Goal: Transaction & Acquisition: Purchase product/service

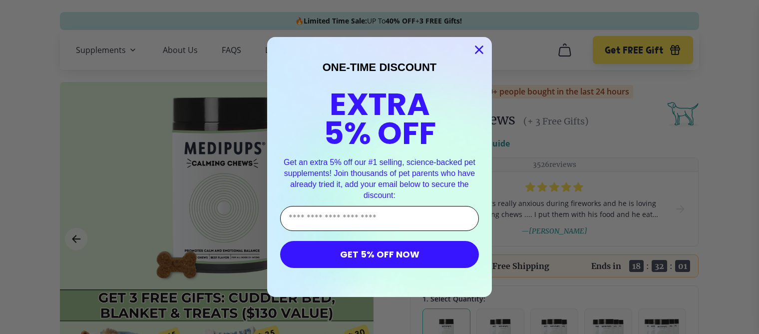
click at [321, 212] on input "Enter Your Email Address" at bounding box center [379, 218] width 199 height 25
type input "**********"
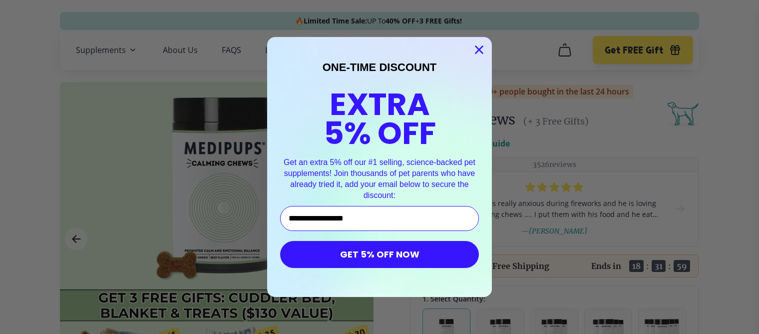
click at [367, 256] on button "GET 5% OFF NOW" at bounding box center [379, 254] width 199 height 27
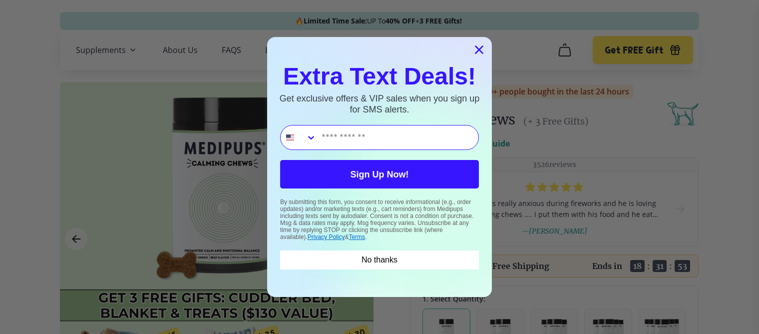
click at [477, 44] on circle "Close dialog" at bounding box center [479, 49] width 16 height 16
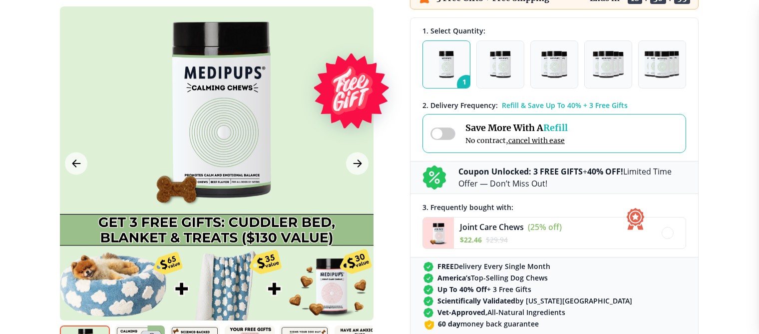
scroll to position [266, 0]
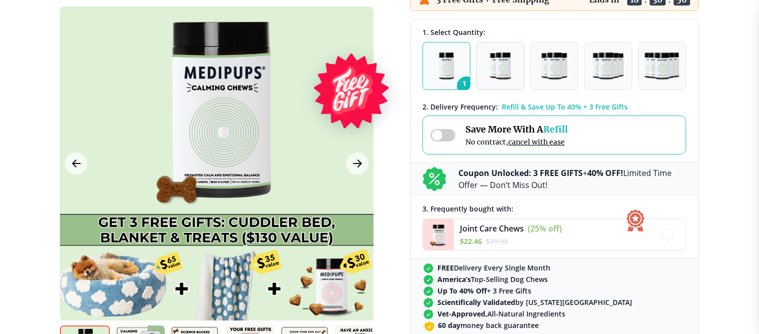
click at [491, 66] on img "button" at bounding box center [500, 65] width 21 height 27
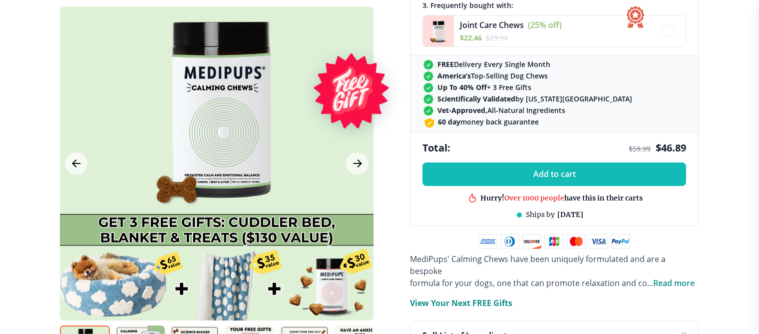
scroll to position [466, 0]
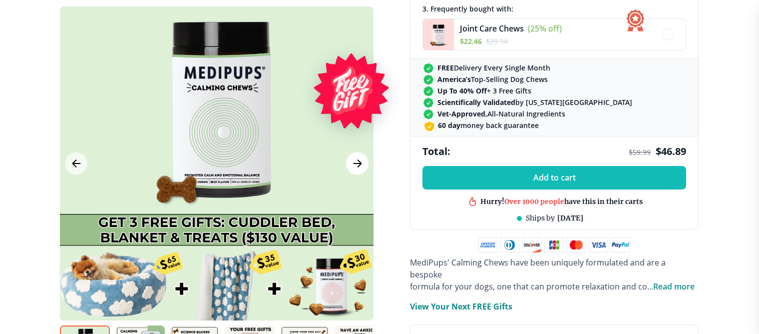
click at [354, 162] on icon "Next Image" at bounding box center [358, 163] width 12 height 12
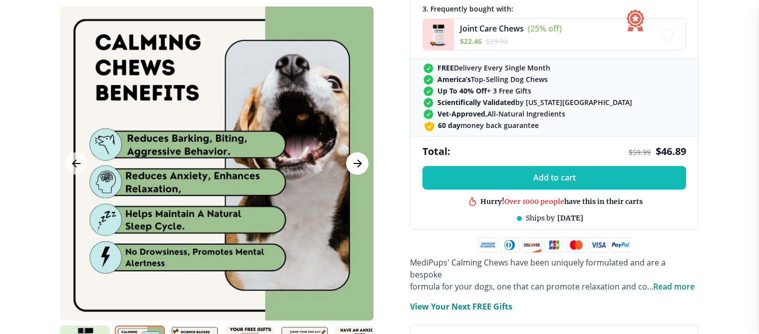
click at [354, 162] on icon "Next Image" at bounding box center [358, 163] width 12 height 12
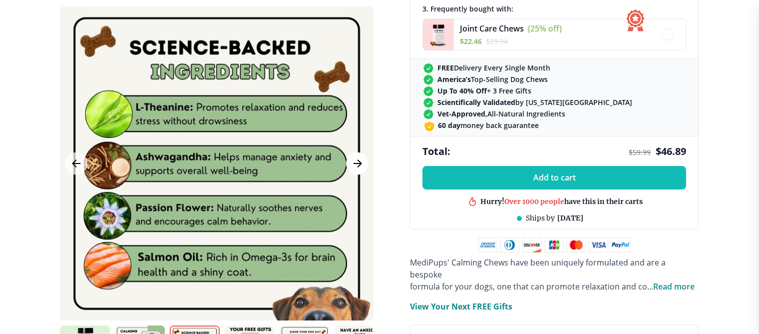
click at [354, 162] on icon "Next Image" at bounding box center [358, 163] width 12 height 12
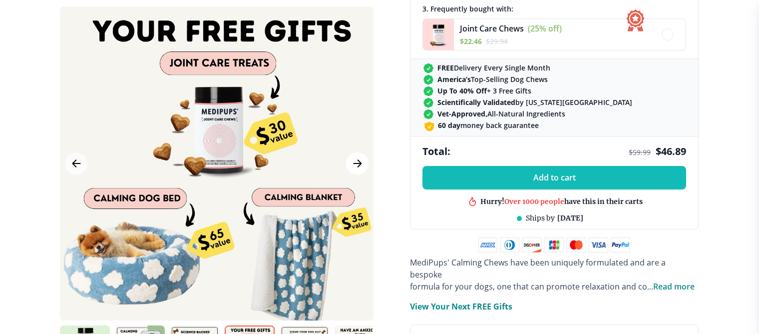
click at [354, 162] on icon "Next Image" at bounding box center [358, 163] width 12 height 12
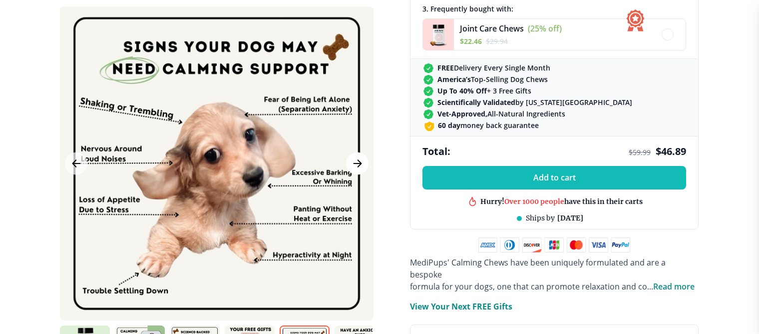
click at [354, 162] on icon "Next Image" at bounding box center [358, 163] width 12 height 12
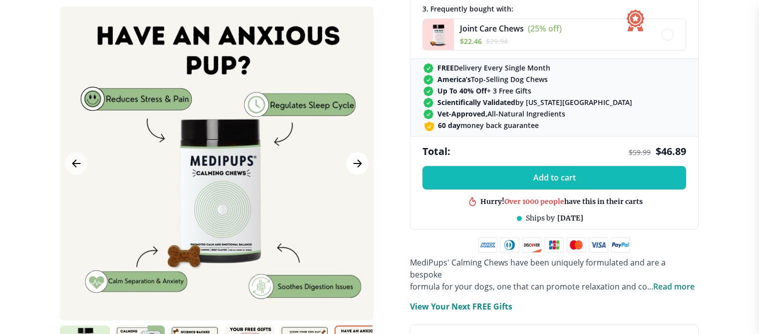
click at [354, 162] on icon "Next Image" at bounding box center [358, 163] width 12 height 12
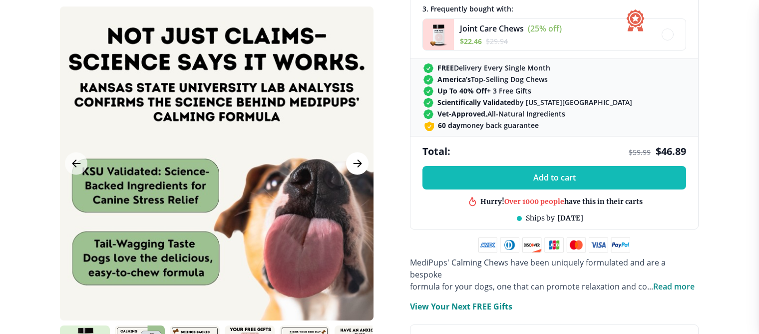
click at [354, 162] on icon "Next Image" at bounding box center [358, 163] width 12 height 12
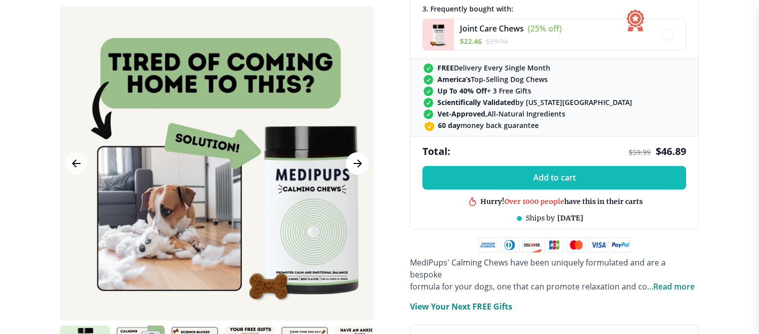
click at [354, 162] on icon "Next Image" at bounding box center [358, 163] width 12 height 12
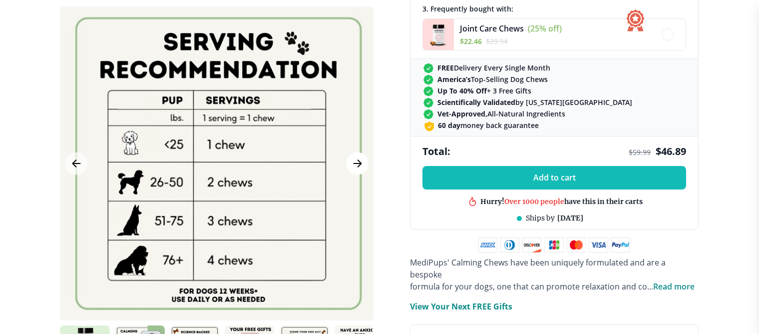
click at [356, 159] on icon "Next Image" at bounding box center [358, 163] width 12 height 12
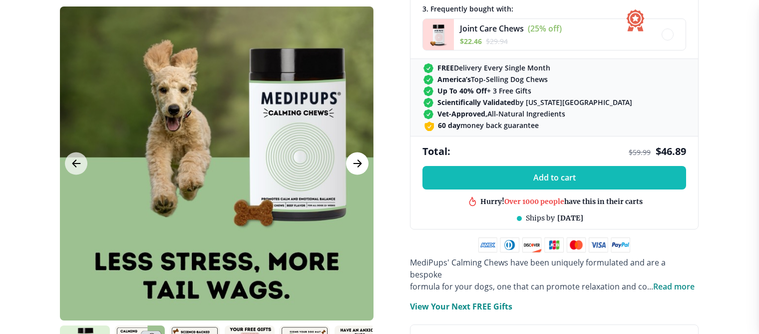
click at [356, 159] on icon "Next Image" at bounding box center [358, 163] width 12 height 12
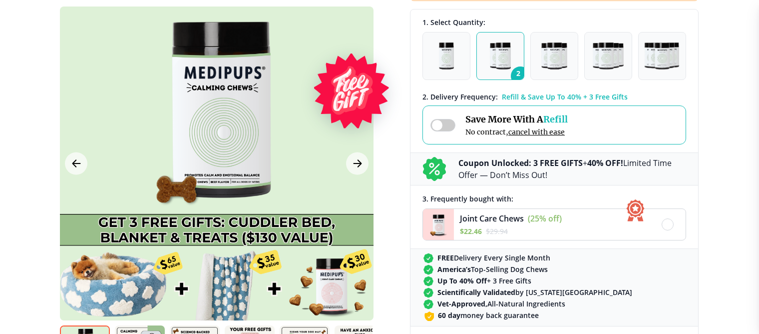
scroll to position [266, 0]
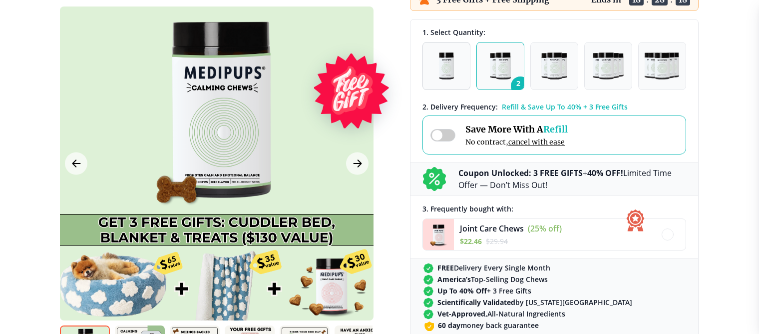
click at [446, 64] on img "button" at bounding box center [446, 65] width 15 height 27
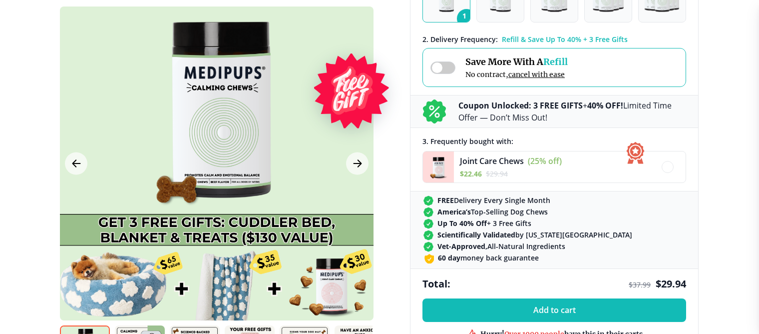
scroll to position [333, 0]
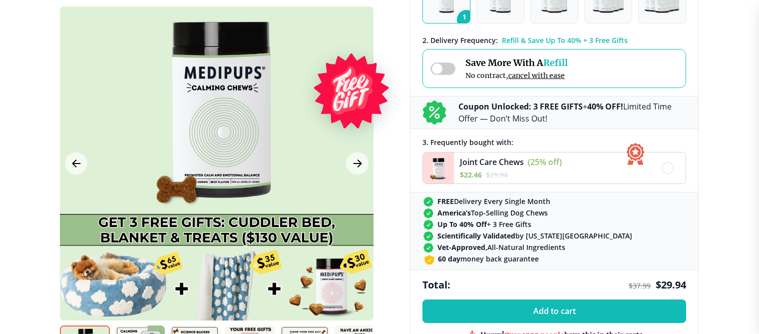
click at [560, 163] on span "(25% off)" at bounding box center [545, 161] width 34 height 11
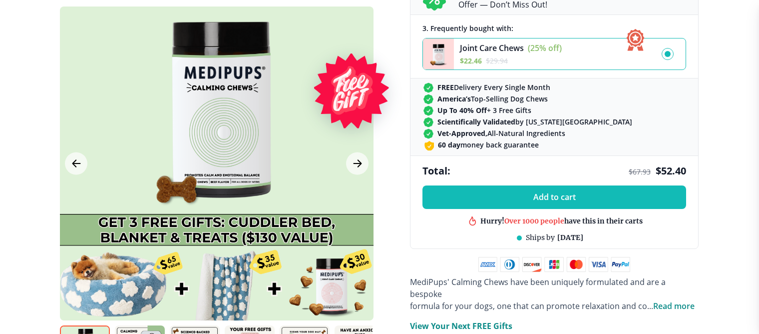
scroll to position [399, 0]
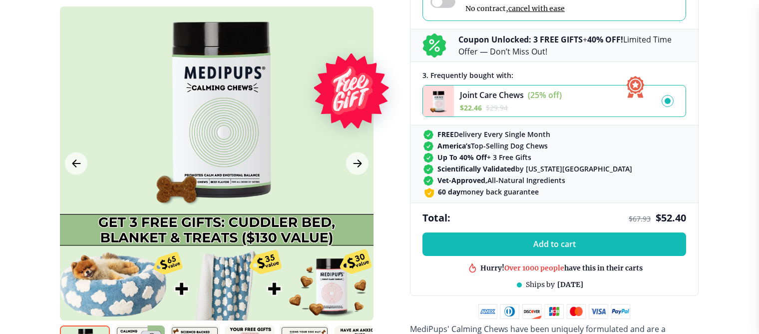
click at [667, 100] on div at bounding box center [668, 101] width 6 height 6
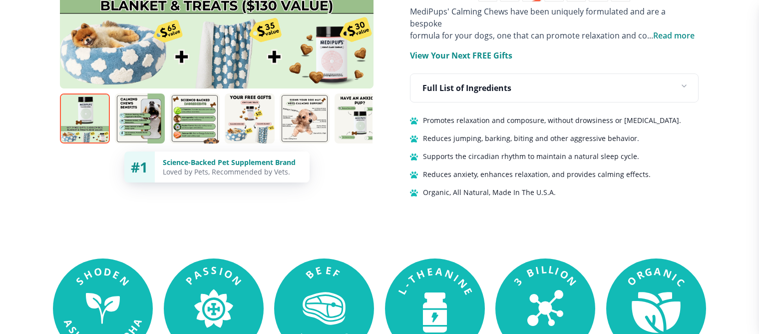
scroll to position [732, 0]
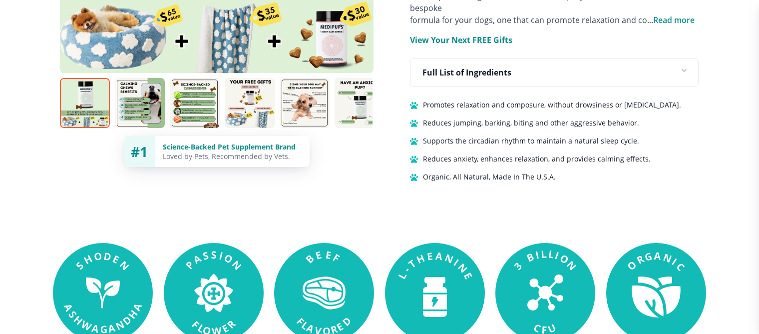
click at [460, 34] on p "View Your Next FREE Gifts" at bounding box center [461, 40] width 102 height 12
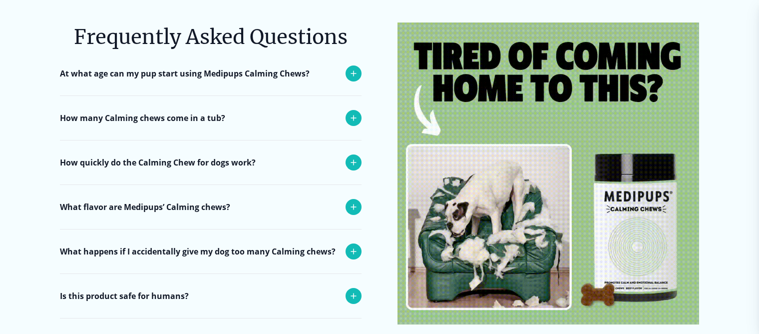
scroll to position [4394, 0]
